Goal: Find specific page/section: Find specific page/section

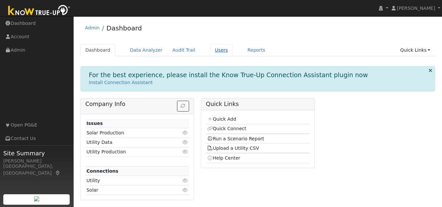
click at [212, 48] on link "Users" at bounding box center [221, 50] width 23 height 12
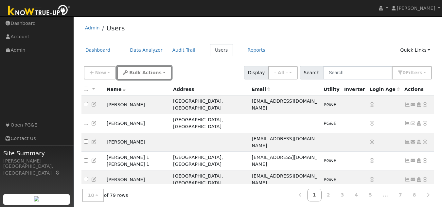
click at [133, 72] on span "Bulk Actions" at bounding box center [145, 72] width 32 height 5
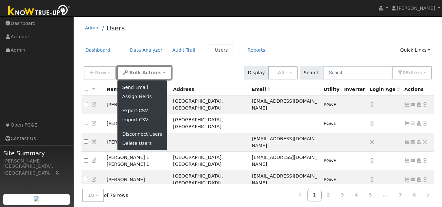
click at [133, 72] on span "Bulk Actions" at bounding box center [145, 72] width 32 height 5
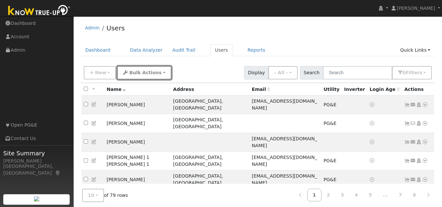
click at [133, 72] on span "Bulk Actions" at bounding box center [145, 72] width 32 height 5
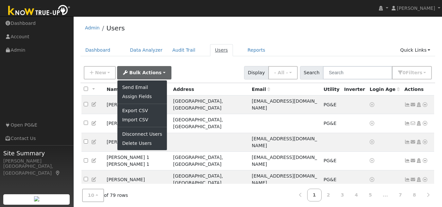
click at [215, 49] on link "Users" at bounding box center [221, 50] width 23 height 12
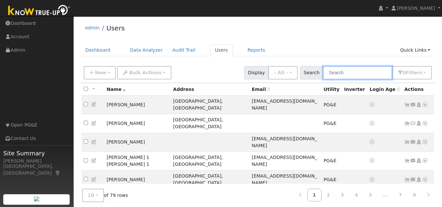
click at [346, 74] on input "text" at bounding box center [357, 72] width 69 height 13
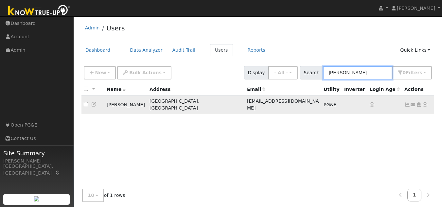
type input "jules"
click at [423, 103] on icon at bounding box center [425, 104] width 6 height 5
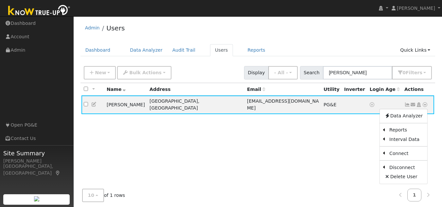
click at [0, 0] on link "Scenario" at bounding box center [0, 0] width 0 height 0
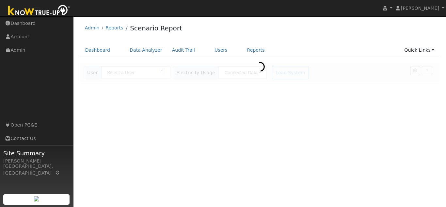
type input "[PERSON_NAME]"
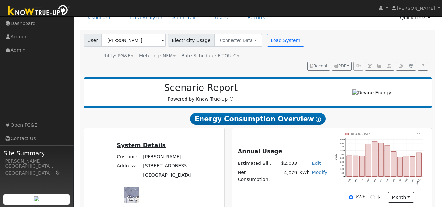
scroll to position [33, 0]
